Goal: Task Accomplishment & Management: Manage account settings

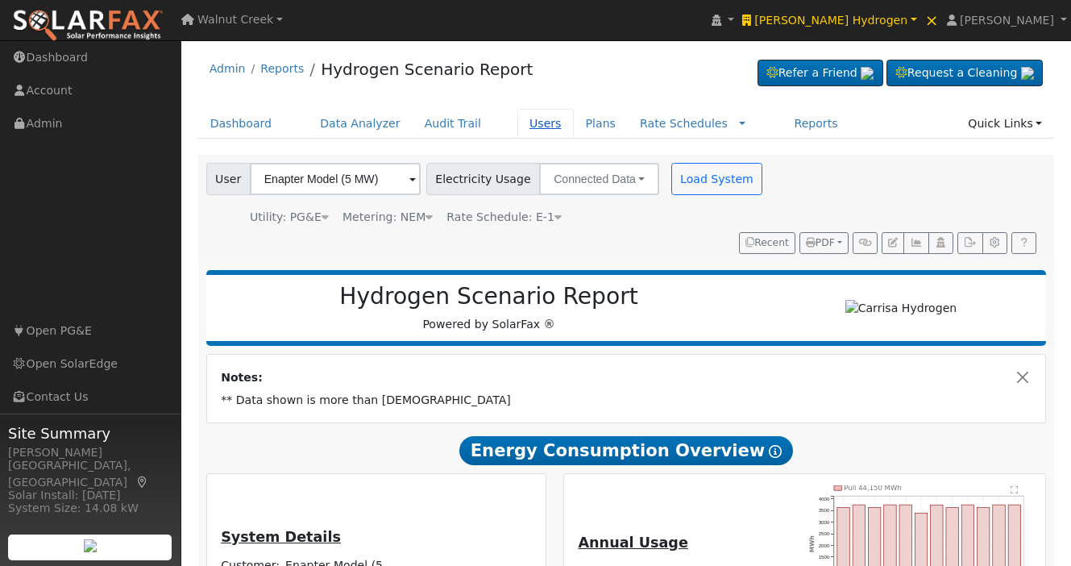
click at [524, 118] on link "Users" at bounding box center [545, 124] width 56 height 30
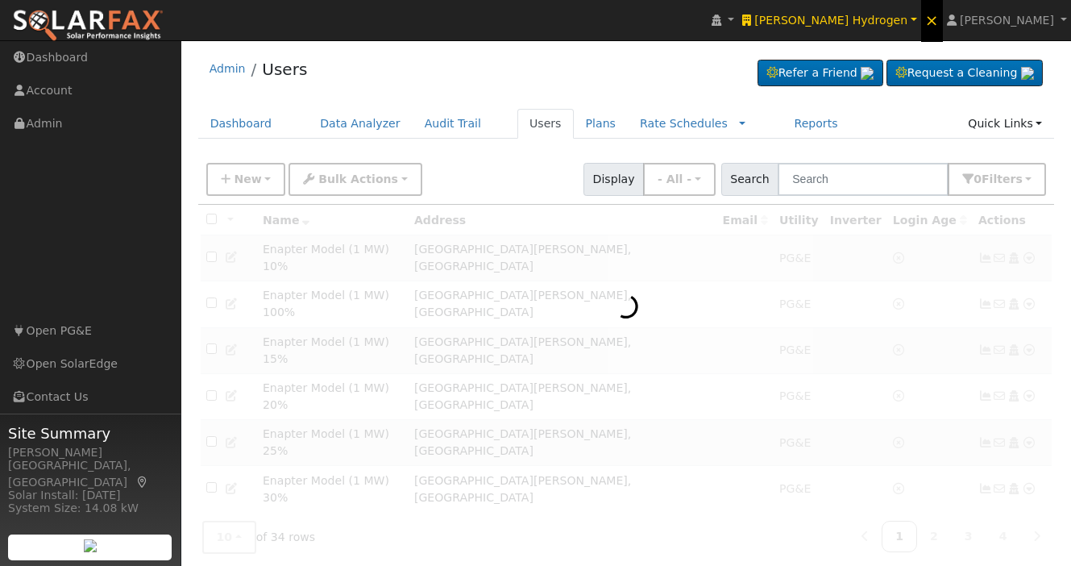
click at [943, 18] on link "×" at bounding box center [932, 20] width 22 height 44
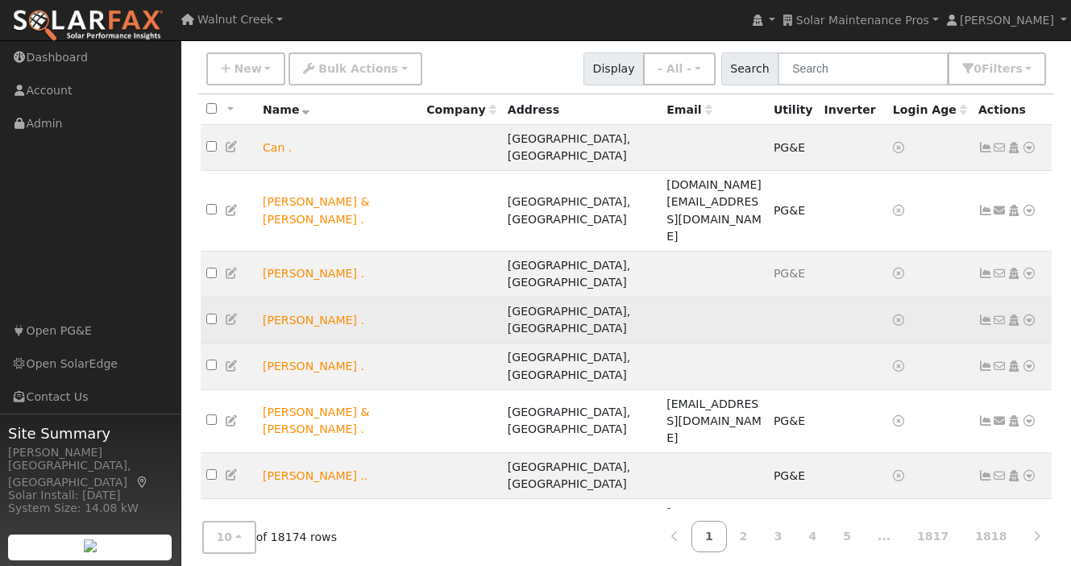
scroll to position [115, 0]
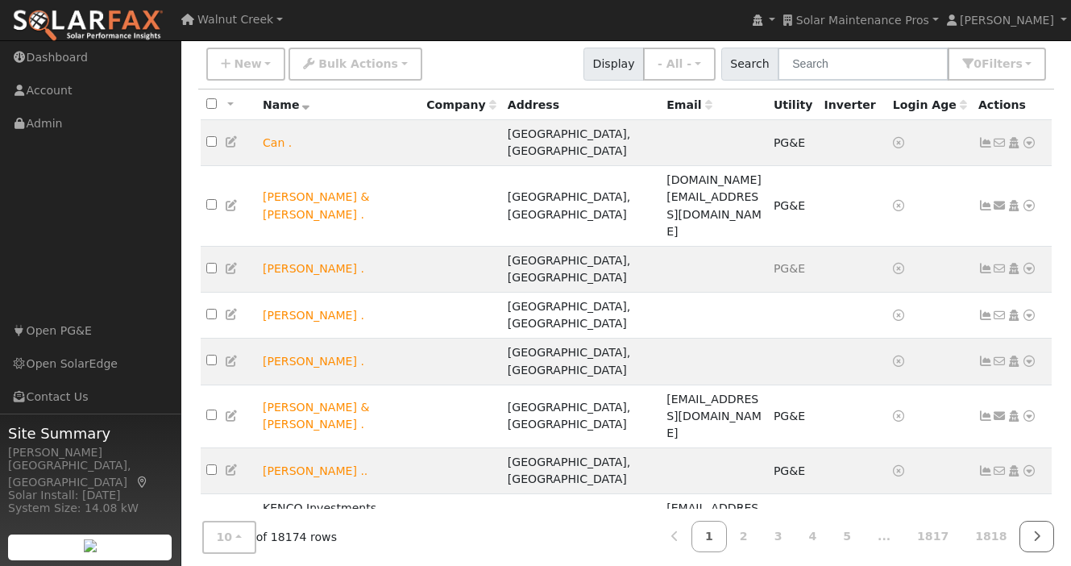
click at [1038, 530] on icon at bounding box center [1036, 535] width 7 height 11
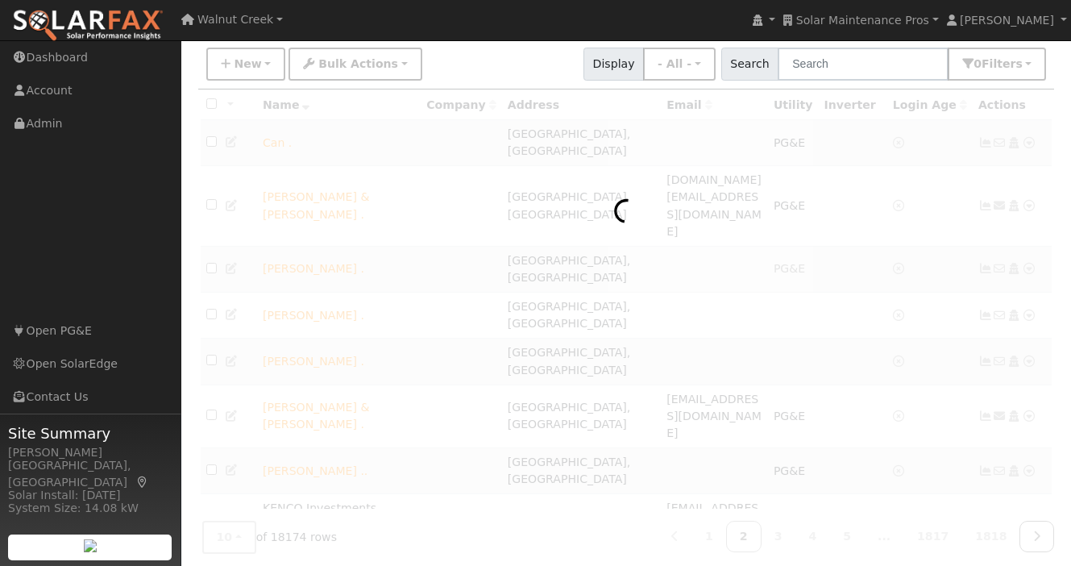
scroll to position [99, 0]
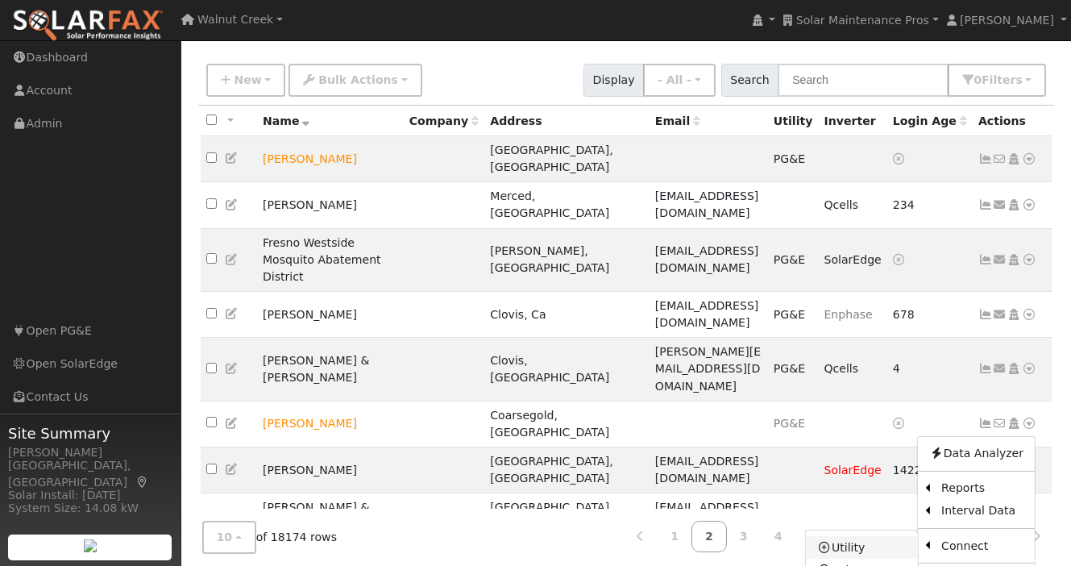
click at [853, 536] on link "Utility" at bounding box center [862, 547] width 112 height 23
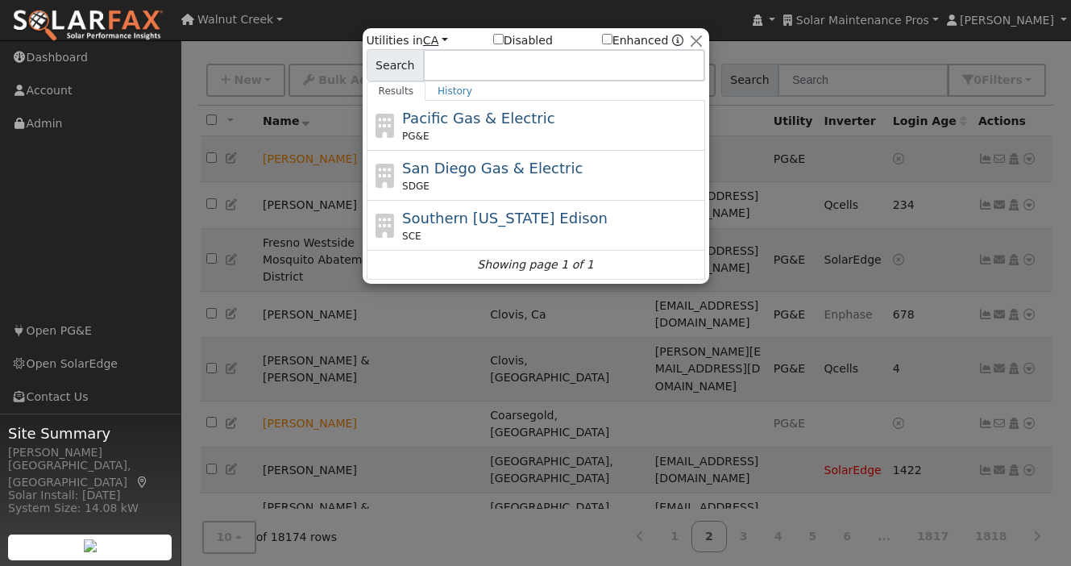
click at [430, 34] on link "CA" at bounding box center [435, 40] width 25 height 13
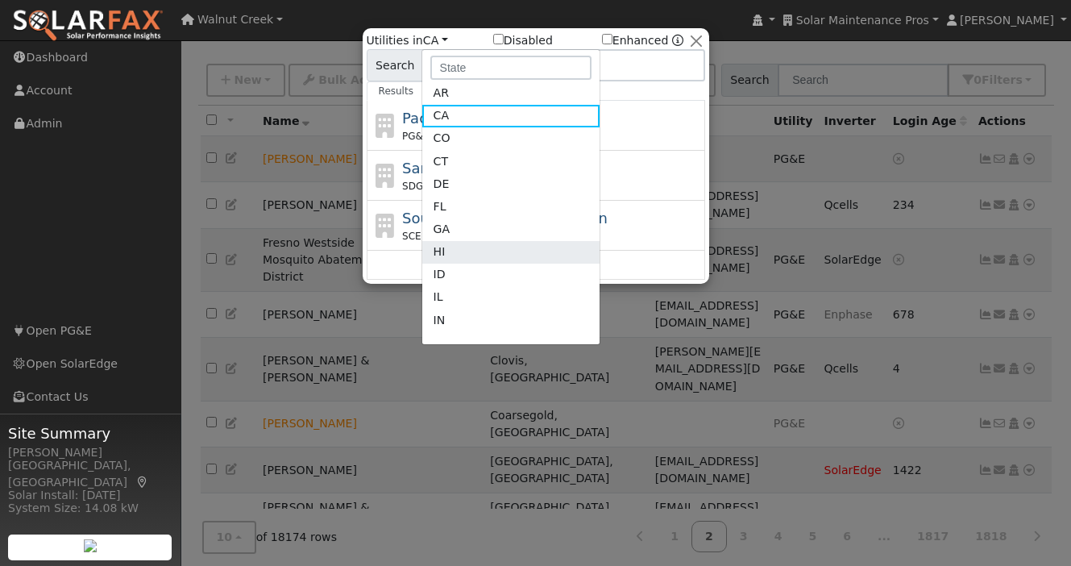
scroll to position [85, 0]
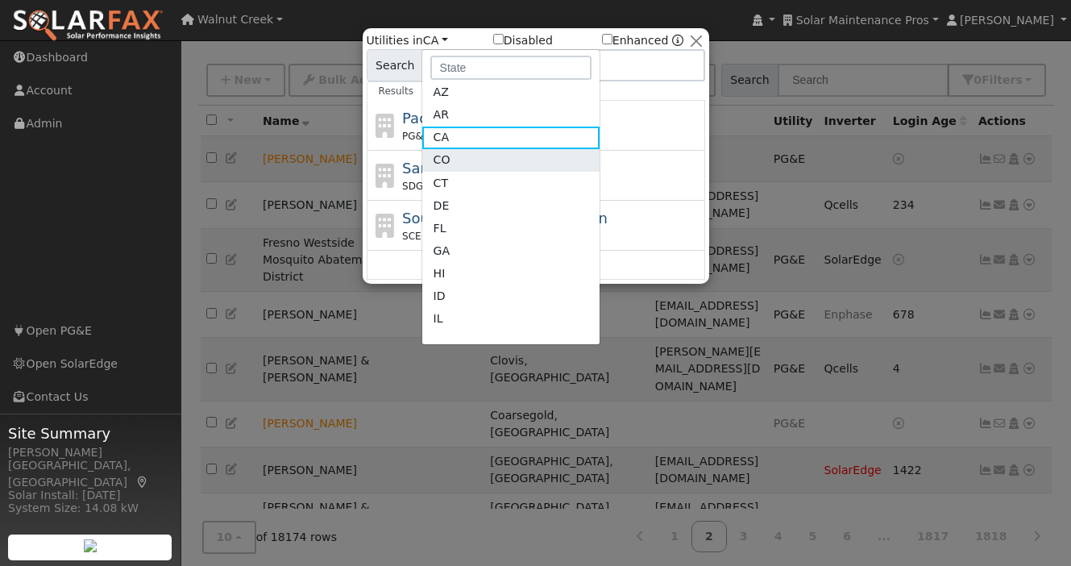
click at [484, 167] on link "CO" at bounding box center [510, 160] width 177 height 23
checkbox input "true"
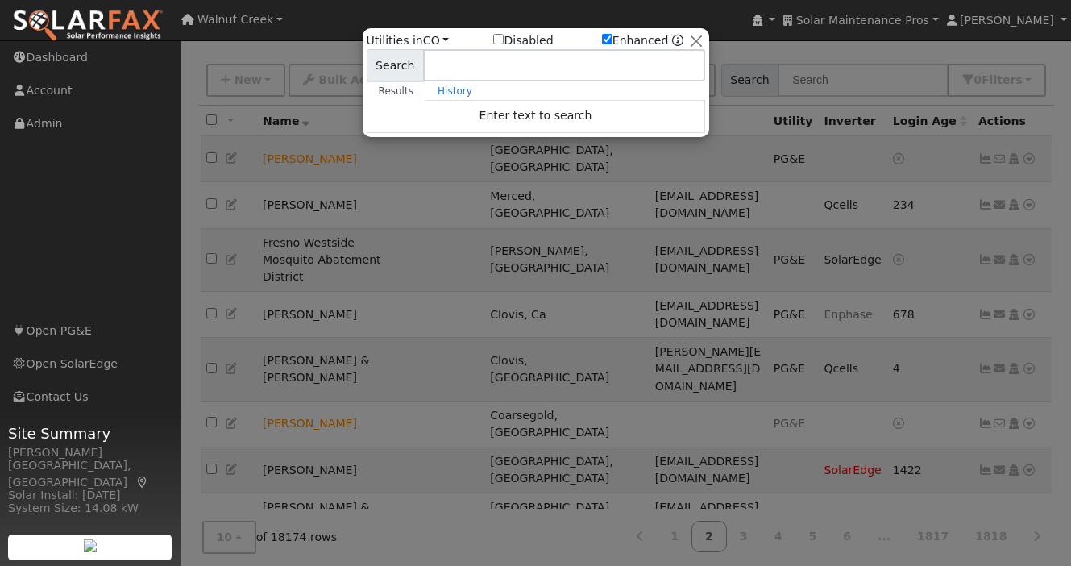
click at [510, 35] on label "Disabled" at bounding box center [523, 40] width 60 height 17
click at [504, 35] on input "Disabled" at bounding box center [498, 39] width 10 height 10
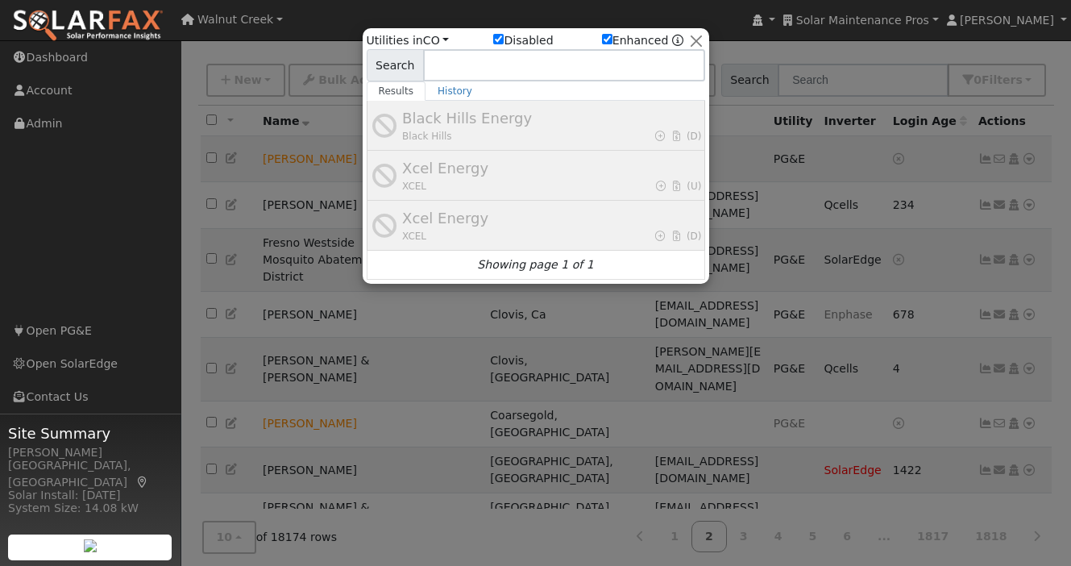
click at [510, 35] on label "Disabled" at bounding box center [523, 40] width 60 height 17
click at [504, 35] on input "Disabled" at bounding box center [498, 39] width 10 height 10
checkbox input "false"
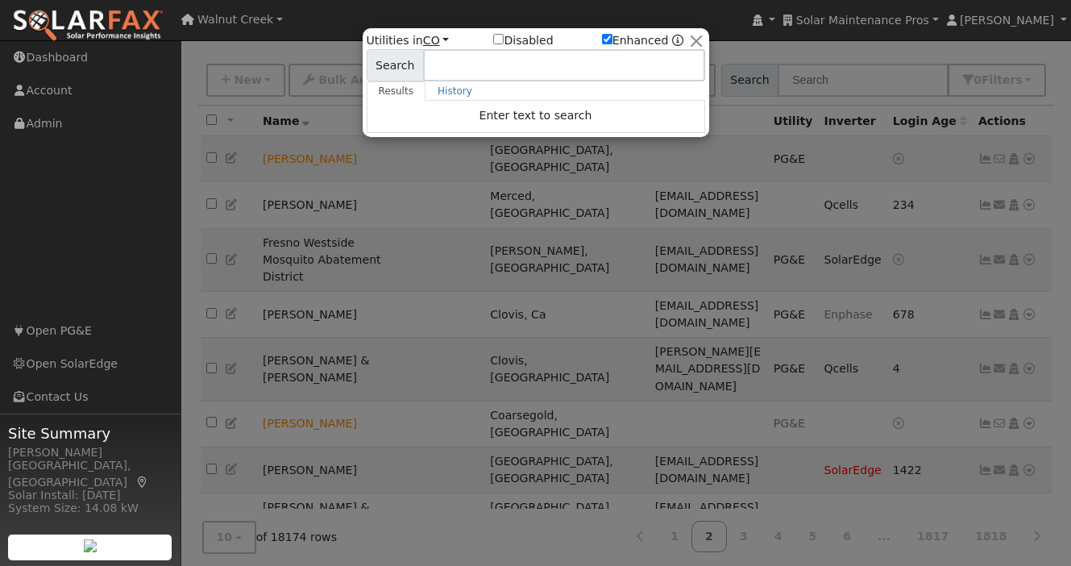
click at [428, 41] on link "CO" at bounding box center [436, 40] width 27 height 13
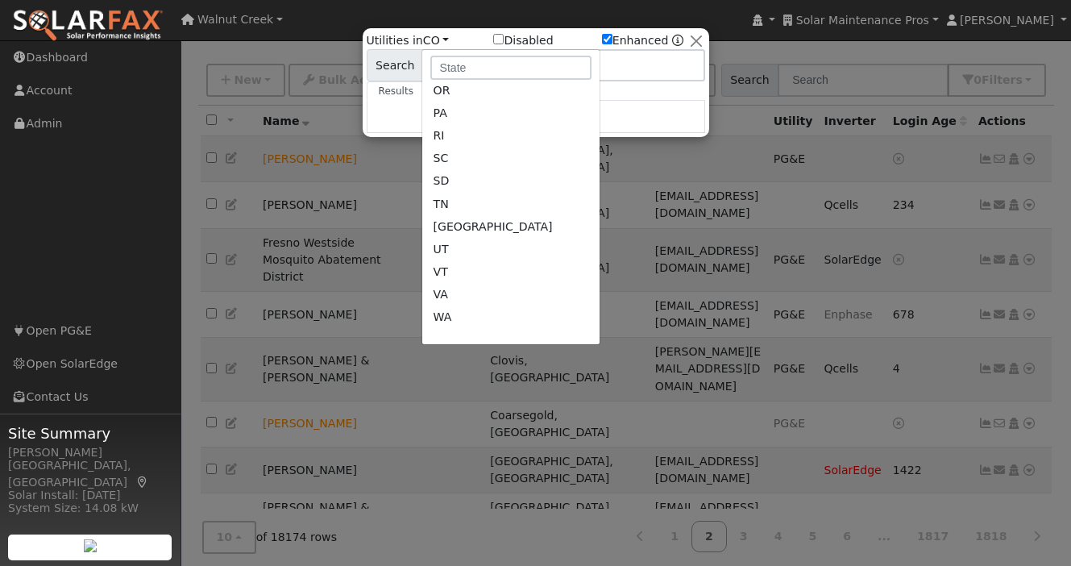
scroll to position [858, 0]
click at [490, 245] on link "UT" at bounding box center [510, 248] width 177 height 23
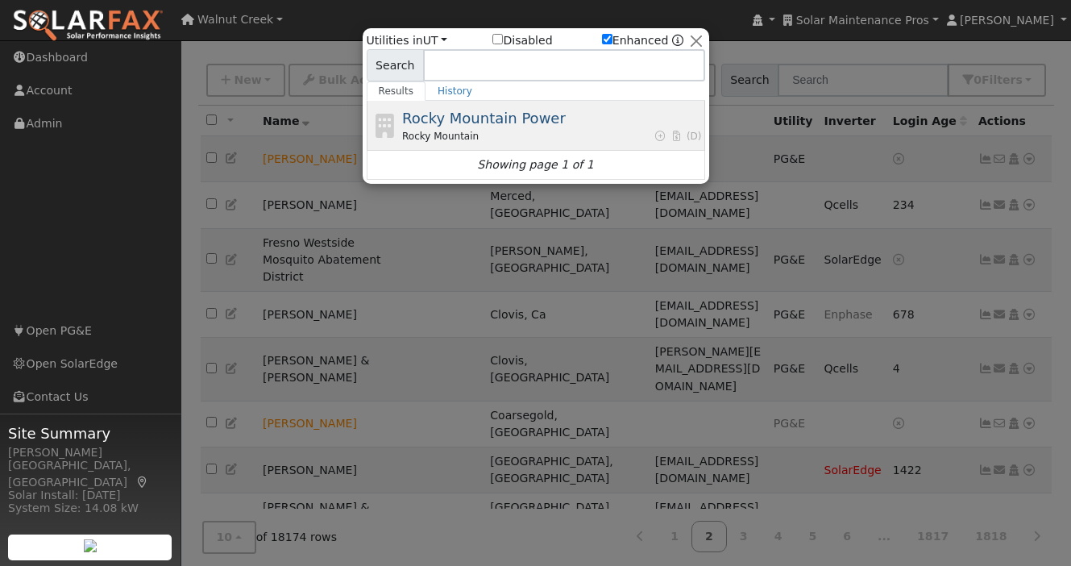
click at [488, 114] on span "Rocky Mountain Power" at bounding box center [484, 118] width 164 height 17
